Goal: Task Accomplishment & Management: Manage account settings

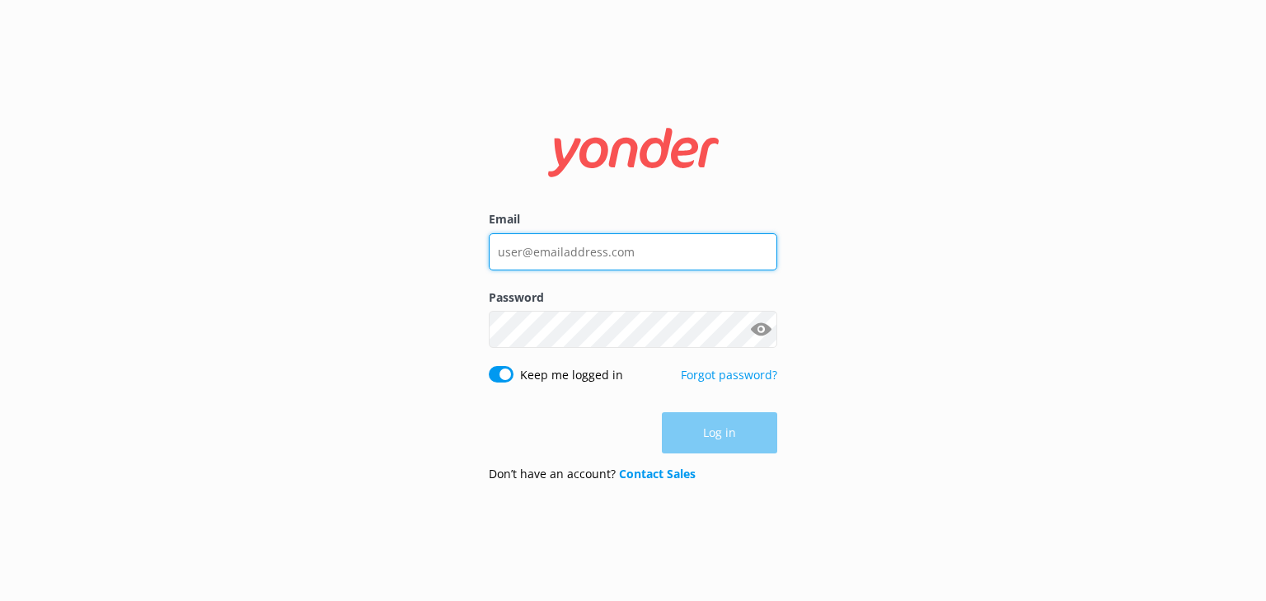
click at [632, 247] on input "Email" at bounding box center [633, 251] width 288 height 37
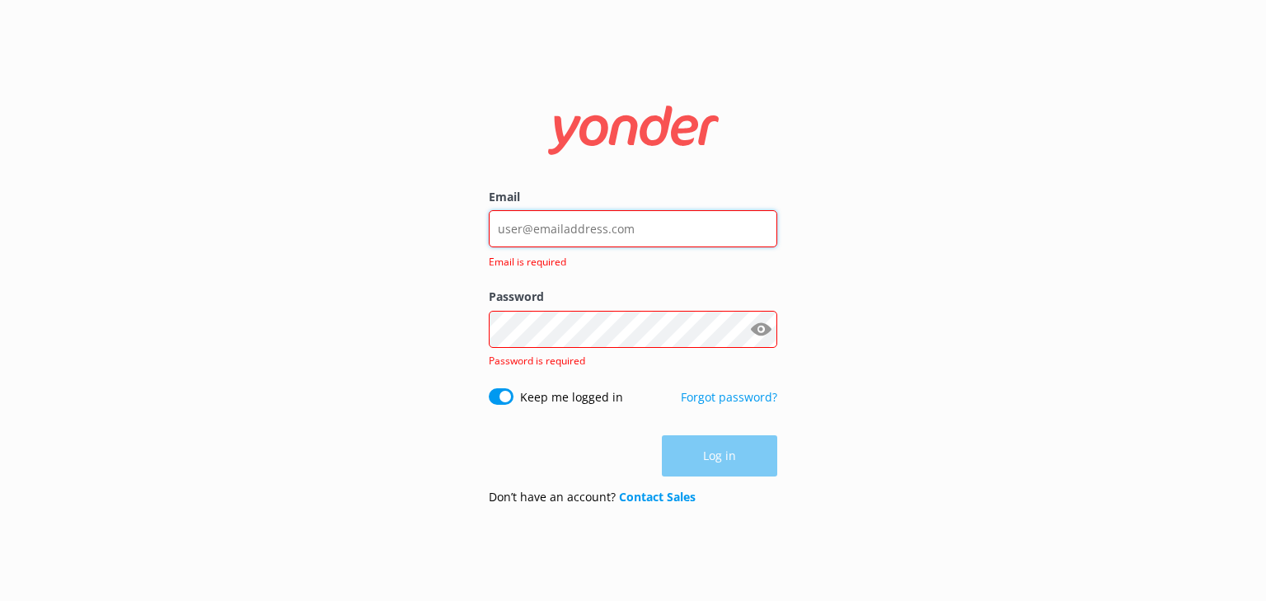
type input "[EMAIL_ADDRESS][DOMAIN_NAME]"
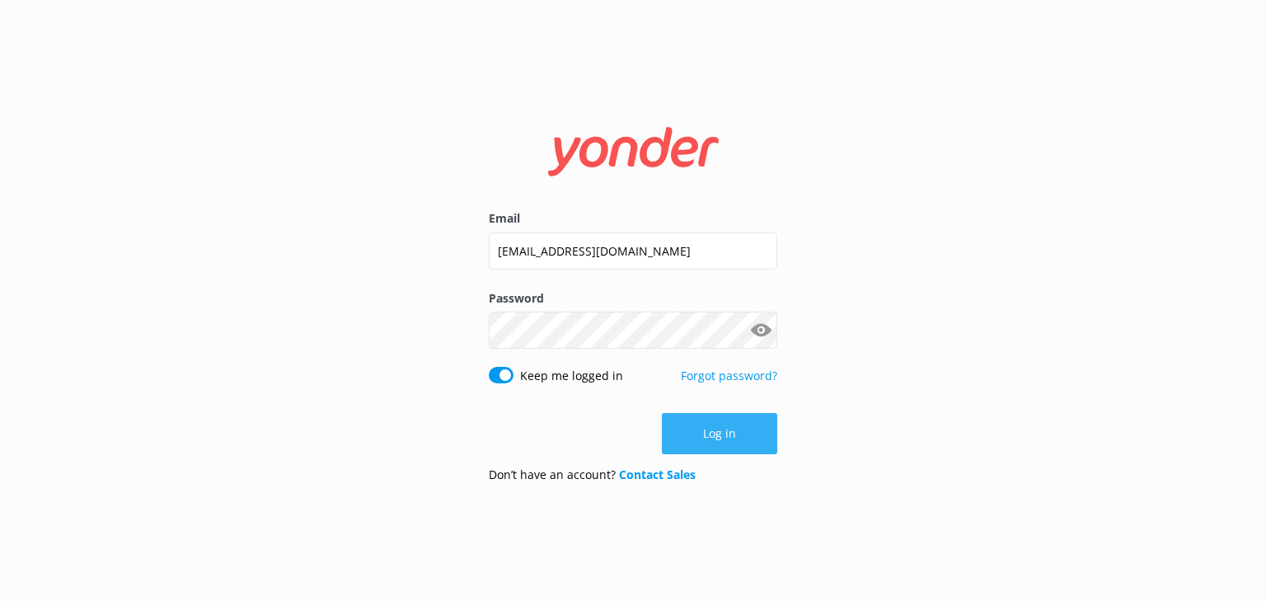
click at [738, 420] on button "Log in" at bounding box center [719, 433] width 115 height 41
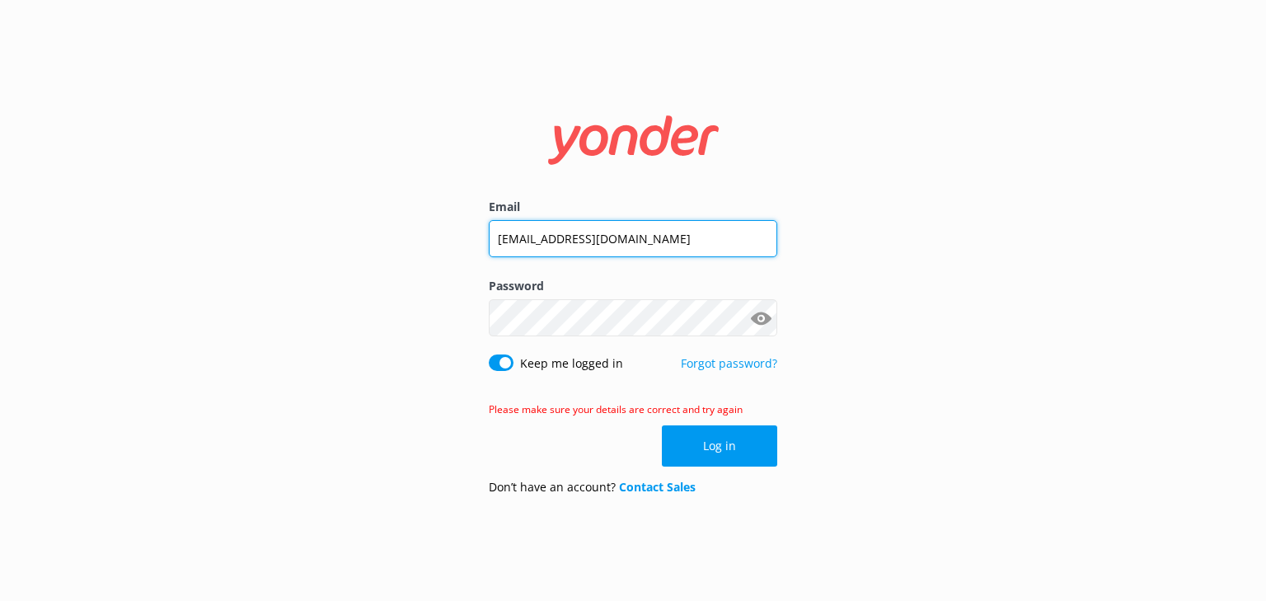
click at [617, 234] on input "[EMAIL_ADDRESS][DOMAIN_NAME]" at bounding box center [633, 238] width 288 height 37
type input "[PERSON_NAME][EMAIL_ADDRESS][DOMAIN_NAME]"
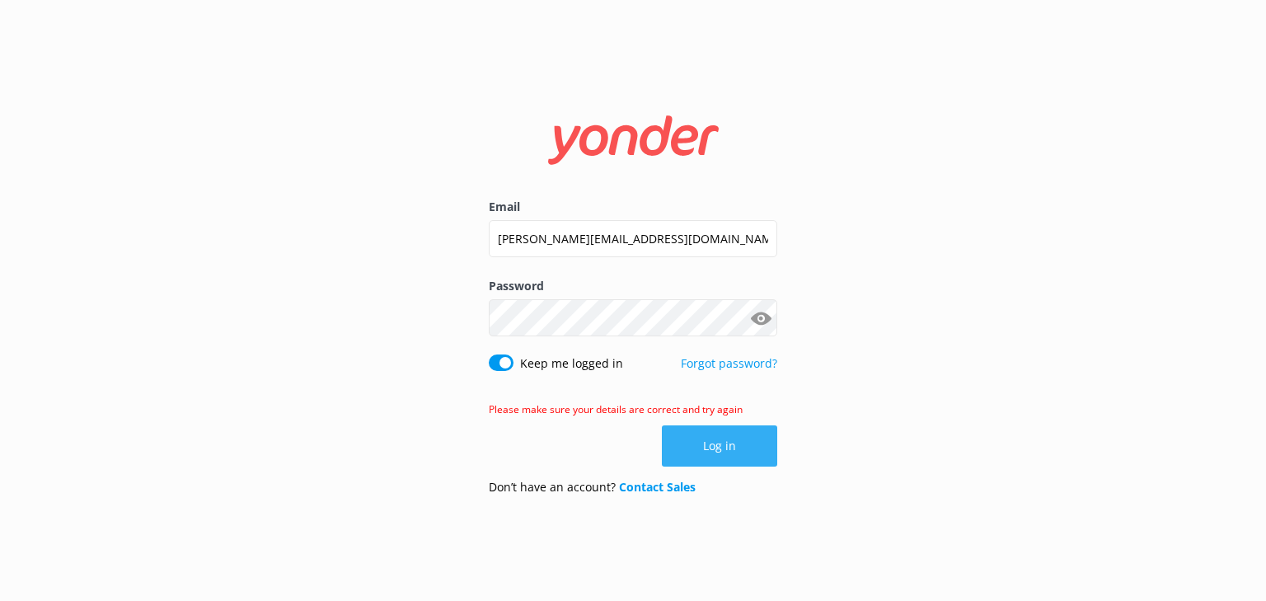
click at [677, 443] on button "Log in" at bounding box center [719, 445] width 115 height 41
